Goal: Information Seeking & Learning: Learn about a topic

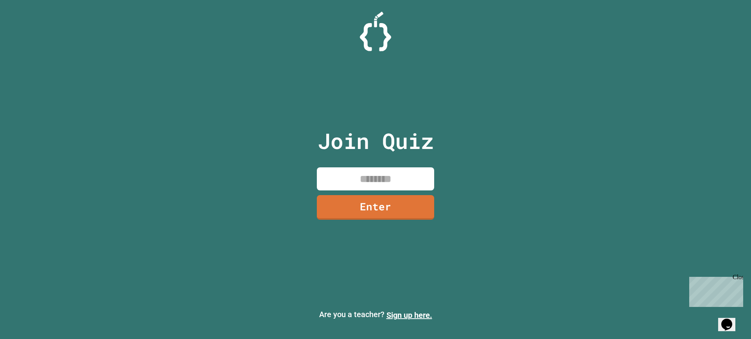
click at [392, 165] on div "Join Quiz Enter" at bounding box center [376, 170] width 132 height 300
click at [390, 169] on input at bounding box center [375, 179] width 117 height 23
type input "********"
click at [410, 204] on link "Enter" at bounding box center [375, 207] width 117 height 26
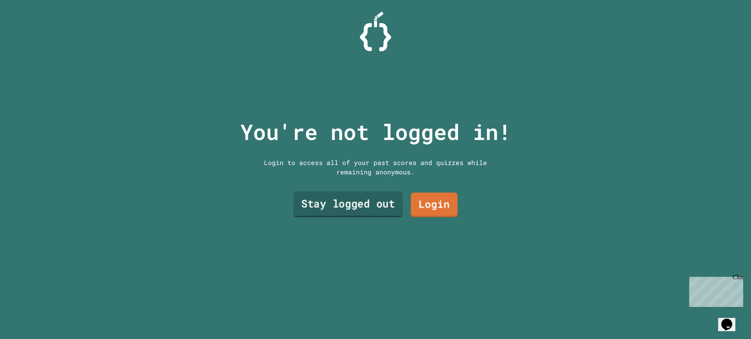
click at [380, 214] on link "Stay logged out" at bounding box center [349, 205] width 110 height 26
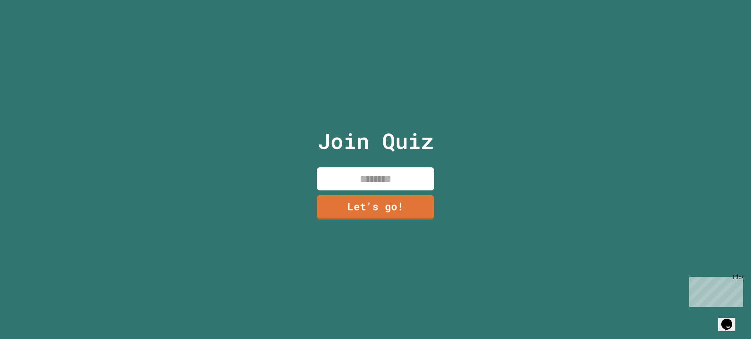
click at [374, 183] on input at bounding box center [375, 179] width 117 height 23
type input "******"
click at [392, 199] on link "Let's go!" at bounding box center [375, 207] width 117 height 26
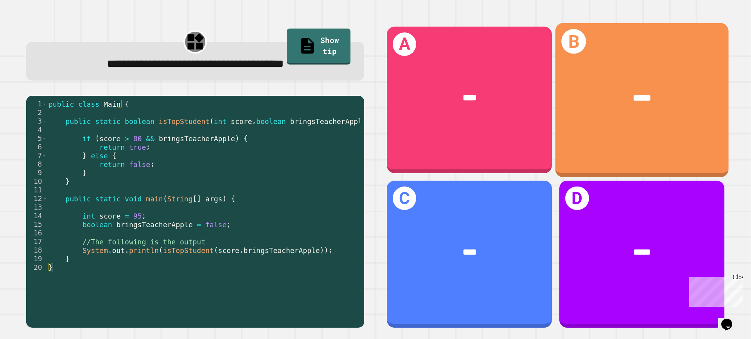
click at [669, 73] on div "*****" at bounding box center [642, 97] width 173 height 51
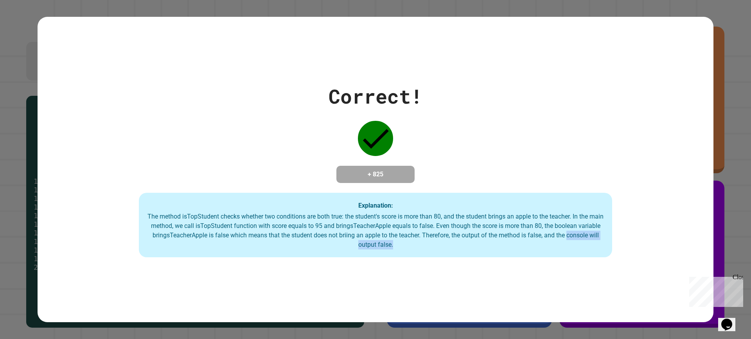
drag, startPoint x: 463, startPoint y: 265, endPoint x: 255, endPoint y: 253, distance: 208.6
click at [255, 253] on div "Correct! + 825 Explanation: The method isTopStudent checks whether two conditio…" at bounding box center [376, 169] width 676 height 305
click at [255, 253] on div "Explanation: The method isTopStudent checks whether two conditions are both tru…" at bounding box center [376, 225] width 474 height 65
drag, startPoint x: 215, startPoint y: 214, endPoint x: 321, endPoint y: 223, distance: 105.6
click at [317, 222] on div "The method isTopStudent checks whether two conditions are both true: the studen…" at bounding box center [376, 231] width 458 height 38
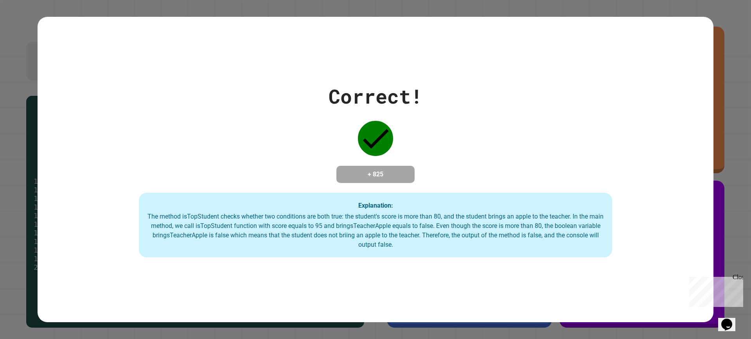
click at [322, 223] on div "The method isTopStudent checks whether two conditions are both true: the studen…" at bounding box center [376, 231] width 458 height 38
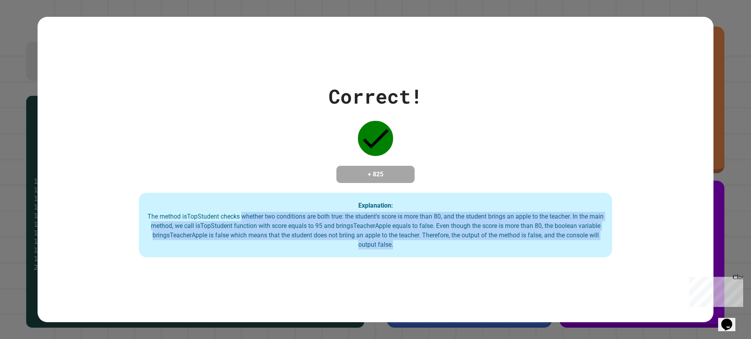
drag, startPoint x: 408, startPoint y: 252, endPoint x: 244, endPoint y: 220, distance: 167.1
click at [244, 220] on div "Explanation: The method isTopStudent checks whether two conditions are both tru…" at bounding box center [376, 225] width 474 height 65
click at [242, 219] on div "The method isTopStudent checks whether two conditions are both true: the studen…" at bounding box center [376, 231] width 458 height 38
drag, startPoint x: 366, startPoint y: 215, endPoint x: 429, endPoint y: 256, distance: 75.1
click at [429, 256] on div "Explanation: The method isTopStudent checks whether two conditions are both tru…" at bounding box center [376, 225] width 474 height 65
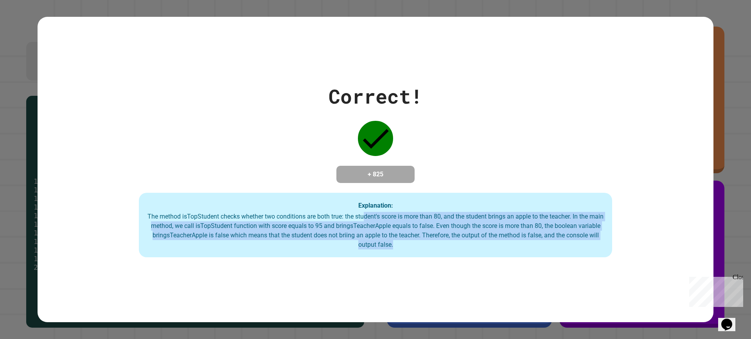
click at [429, 256] on div "Explanation: The method isTopStudent checks whether two conditions are both tru…" at bounding box center [376, 225] width 474 height 65
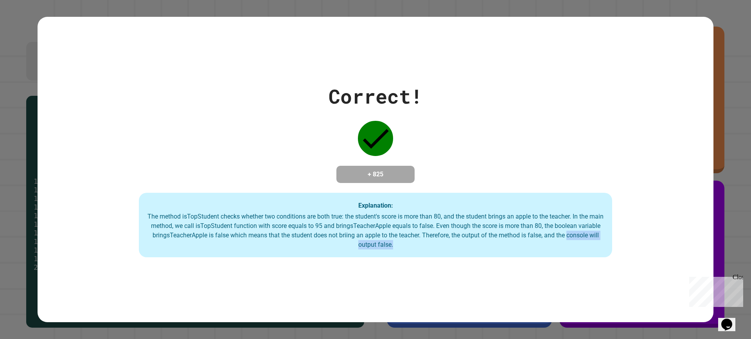
drag, startPoint x: 433, startPoint y: 256, endPoint x: 301, endPoint y: 244, distance: 132.5
click at [301, 244] on div "Explanation: The method isTopStudent checks whether two conditions are both tru…" at bounding box center [376, 225] width 474 height 65
click at [301, 244] on div "The method isTopStudent checks whether two conditions are both true: the studen…" at bounding box center [376, 231] width 458 height 38
drag, startPoint x: 447, startPoint y: 237, endPoint x: 258, endPoint y: 240, distance: 189.5
click at [258, 240] on div "The method isTopStudent checks whether two conditions are both true: the studen…" at bounding box center [376, 231] width 458 height 38
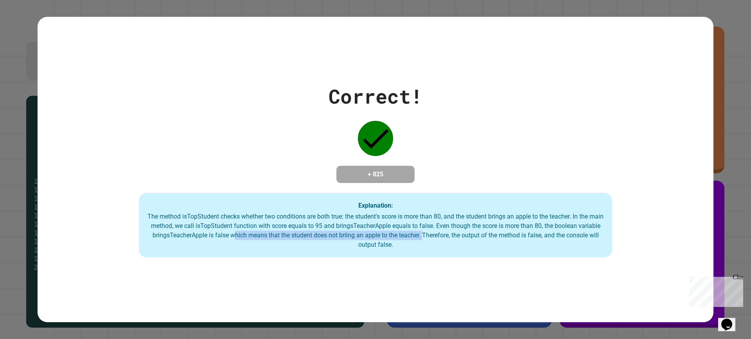
click at [256, 240] on div "The method isTopStudent checks whether two conditions are both true: the studen…" at bounding box center [376, 231] width 458 height 38
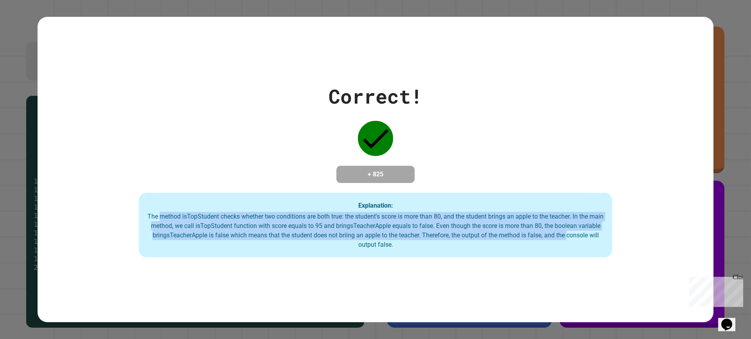
drag, startPoint x: 292, startPoint y: 252, endPoint x: 164, endPoint y: 213, distance: 133.5
click at [164, 213] on div "Explanation: The method isTopStudent checks whether two conditions are both tru…" at bounding box center [376, 225] width 474 height 65
click at [164, 213] on div "The method isTopStudent checks whether two conditions are both true: the studen…" at bounding box center [376, 231] width 458 height 38
drag, startPoint x: 187, startPoint y: 213, endPoint x: 468, endPoint y: 281, distance: 289.6
click at [468, 281] on div "Correct! + 825 Explanation: The method isTopStudent checks whether two conditio…" at bounding box center [376, 169] width 676 height 305
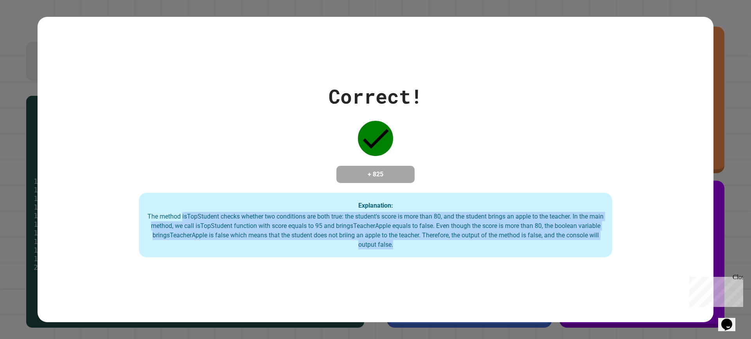
click at [468, 281] on div "Correct! + 825 Explanation: The method isTopStudent checks whether two conditio…" at bounding box center [376, 169] width 676 height 305
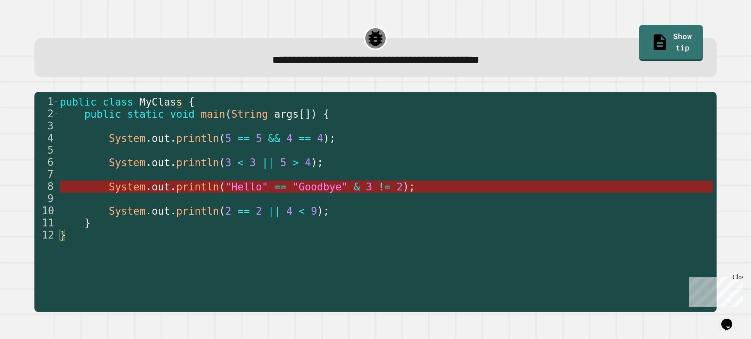
click at [249, 186] on span ""Hello"" at bounding box center [246, 187] width 43 height 12
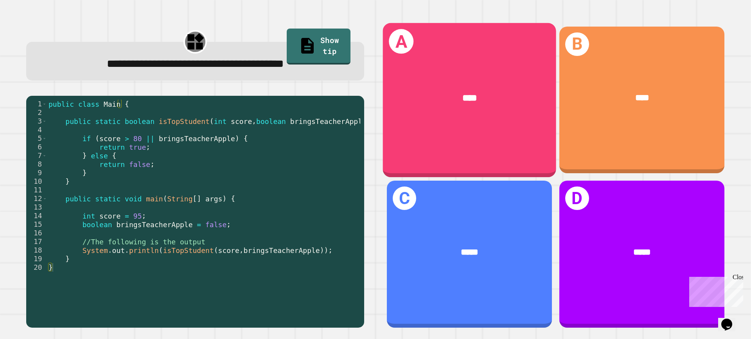
click at [504, 150] on div "A ****" at bounding box center [469, 100] width 173 height 154
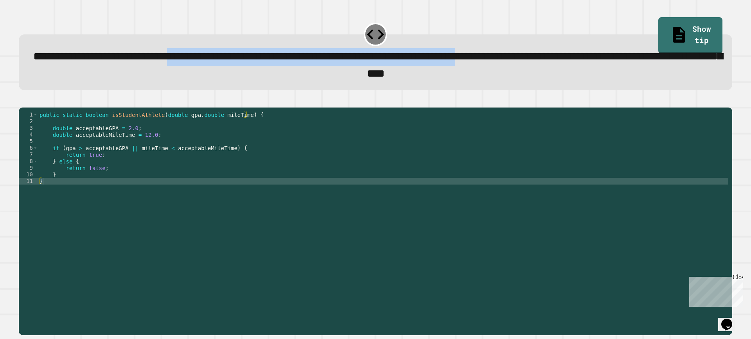
drag, startPoint x: 46, startPoint y: 69, endPoint x: 252, endPoint y: 67, distance: 206.3
click at [252, 67] on div "**********" at bounding box center [376, 65] width 686 height 34
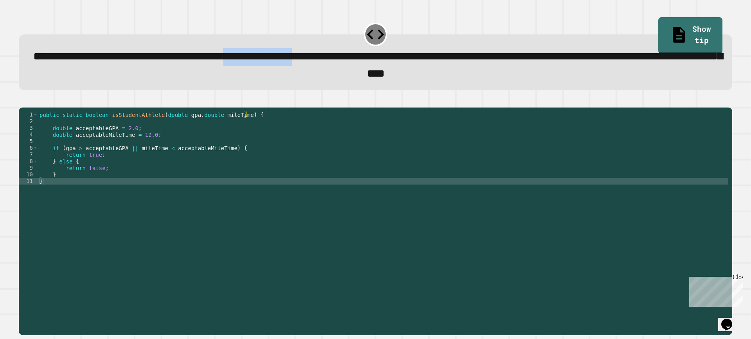
drag, startPoint x: 339, startPoint y: 56, endPoint x: 448, endPoint y: 53, distance: 108.5
click at [448, 53] on span "**********" at bounding box center [378, 65] width 690 height 28
click at [158, 149] on div "public static boolean isStudentAthlete ( double gpa , double mileTime ) { doubl…" at bounding box center [383, 212] width 691 height 200
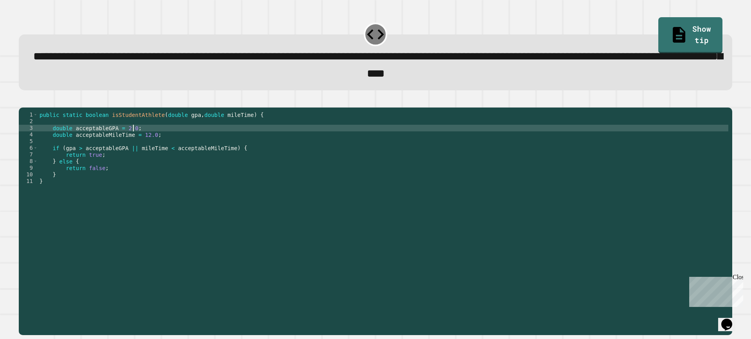
type textarea "**********"
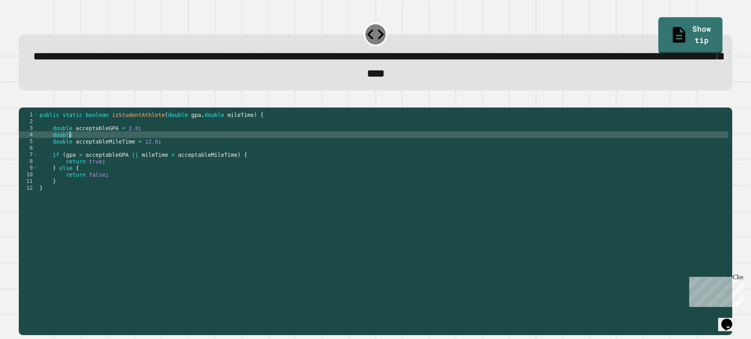
scroll to position [0, 1]
type textarea "*"
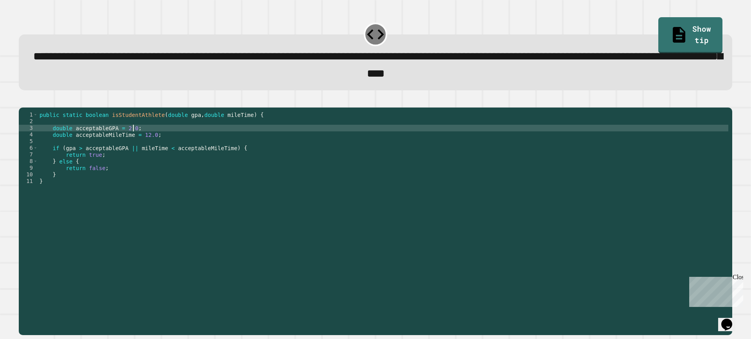
type textarea "**********"
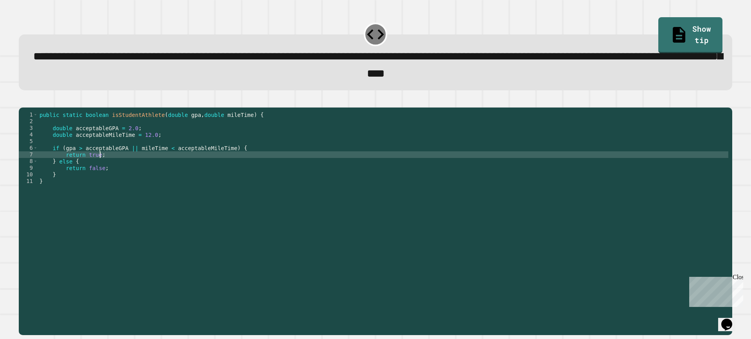
click at [66, 165] on div "public static boolean isStudentAthlete ( double gpa , double mileTime ) { doubl…" at bounding box center [383, 212] width 691 height 200
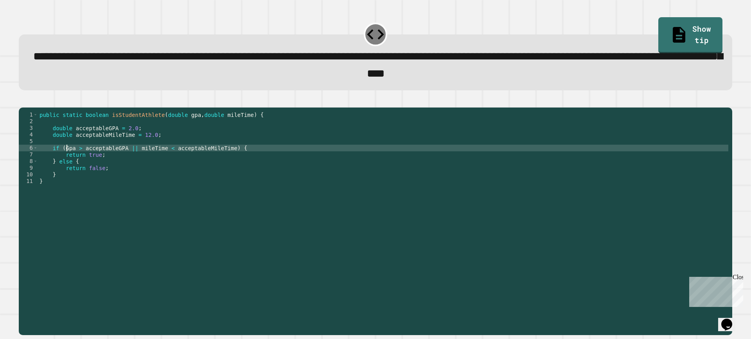
scroll to position [0, 2]
click at [75, 163] on div "public static boolean isStudentAthlete ( double gpa , double mileTime ) { doubl…" at bounding box center [383, 212] width 691 height 200
click at [23, 101] on icon "button" at bounding box center [23, 101] width 0 height 0
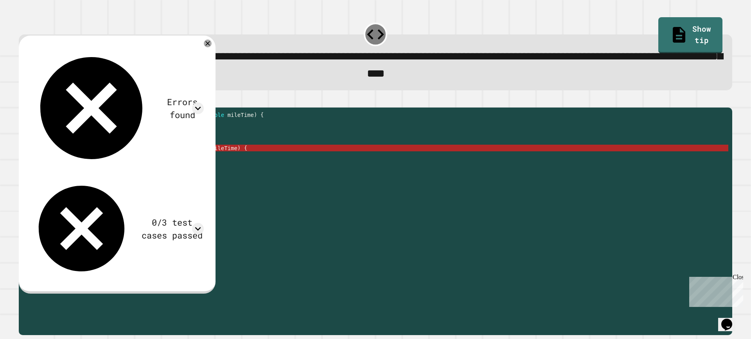
click at [70, 163] on div "public static boolean isStudentAthlete ( double gpa , double mileTime ) { doubl…" at bounding box center [383, 212] width 691 height 200
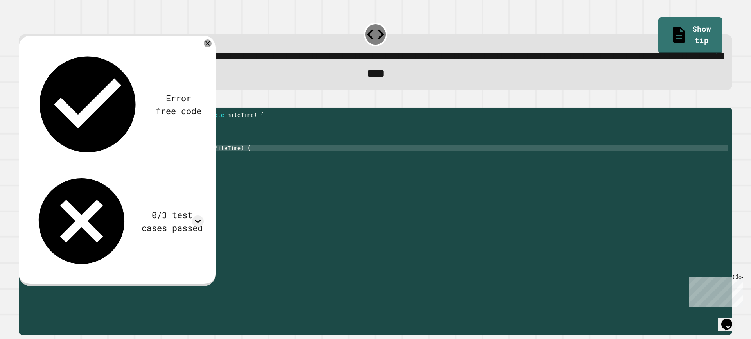
scroll to position [0, 9]
click at [23, 101] on button "button" at bounding box center [23, 101] width 0 height 0
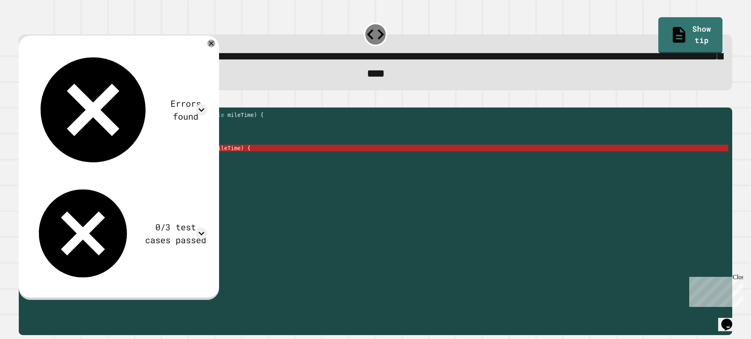
click at [167, 161] on div "public static boolean isStudentAthlete ( double gpa , double mileTime ) { doubl…" at bounding box center [383, 212] width 691 height 200
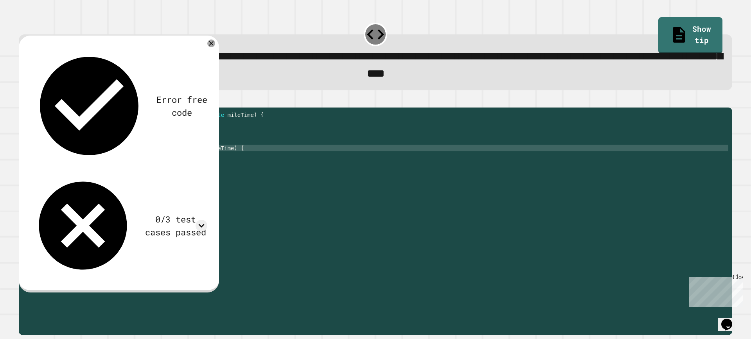
scroll to position [0, 3]
type textarea "**********"
click at [23, 101] on button "button" at bounding box center [23, 101] width 0 height 0
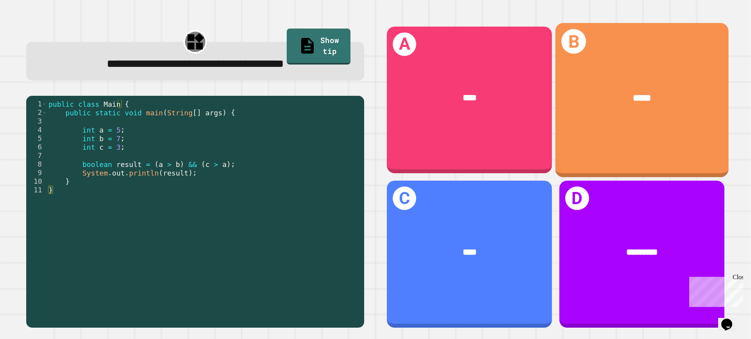
click at [644, 140] on div "B *****" at bounding box center [642, 100] width 173 height 154
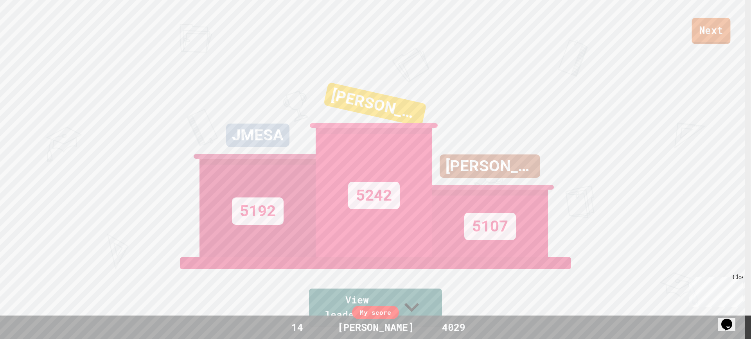
click at [701, 21] on link "Next" at bounding box center [711, 31] width 39 height 26
